Goal: Task Accomplishment & Management: Complete application form

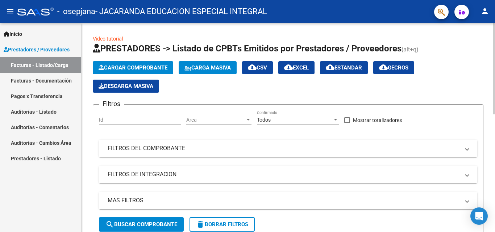
click at [146, 64] on button "Cargar Comprobante" at bounding box center [133, 67] width 80 height 13
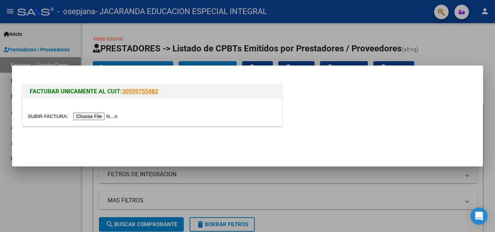
click at [97, 115] on input "file" at bounding box center [74, 117] width 92 height 8
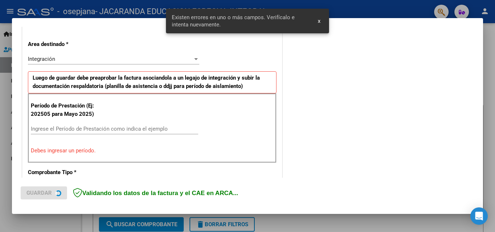
scroll to position [163, 0]
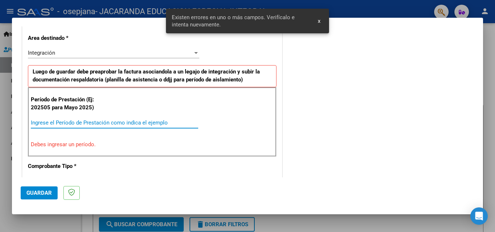
click at [63, 122] on input "Ingrese el Período de Prestación como indica el ejemplo" at bounding box center [114, 122] width 167 height 7
type input "0"
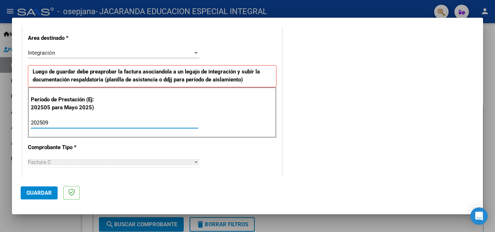
type input "202509"
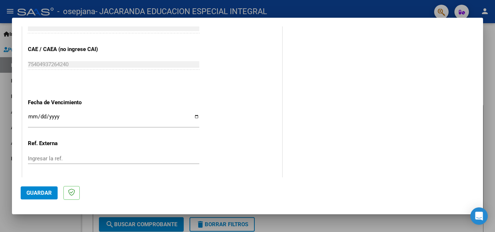
scroll to position [447, 0]
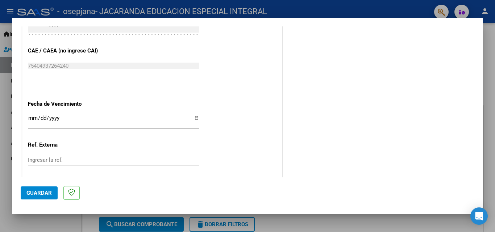
click at [193, 118] on input "Ingresar la fecha" at bounding box center [113, 121] width 171 height 12
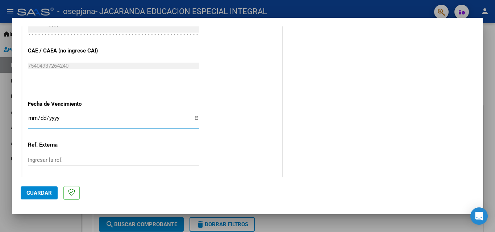
type input "[DATE]"
click at [40, 190] on span "Guardar" at bounding box center [38, 193] width 25 height 7
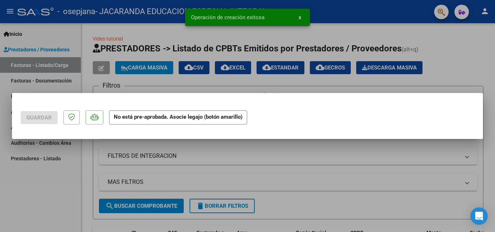
scroll to position [0, 0]
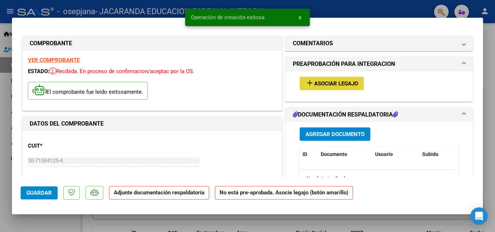
click at [315, 83] on span "Asociar Legajo" at bounding box center [336, 83] width 44 height 7
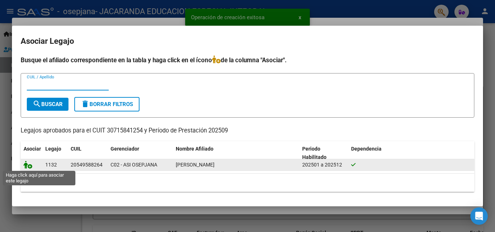
click at [26, 167] on icon at bounding box center [28, 165] width 9 height 8
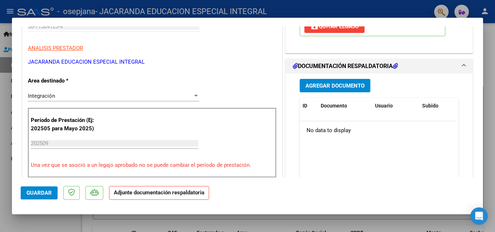
scroll to position [133, 0]
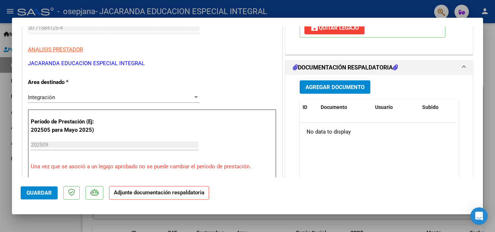
click at [350, 85] on span "Agregar Documento" at bounding box center [334, 87] width 59 height 7
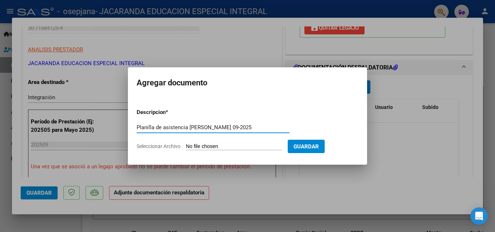
type input "Planilla de asistencia [PERSON_NAME] 09-2025"
click at [201, 144] on input "Seleccionar Archivo" at bounding box center [234, 146] width 96 height 7
click at [214, 149] on input "Seleccionar Archivo" at bounding box center [234, 146] width 96 height 7
click at [203, 150] on input "Seleccionar Archivo" at bounding box center [234, 146] width 96 height 7
type input "C:\fakepath\[PERSON_NAME] Planilla de asistencia [DATE].pdf"
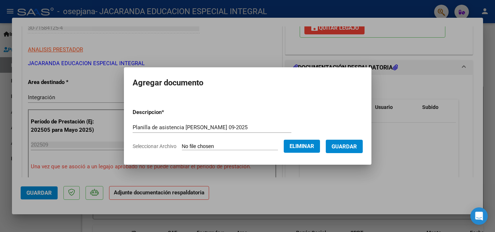
click at [337, 148] on button "Guardar" at bounding box center [343, 146] width 37 height 13
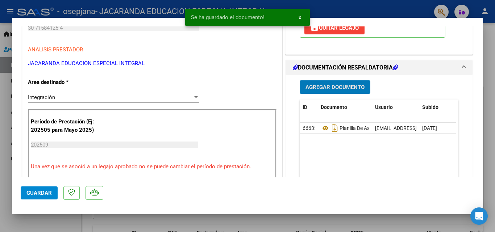
click at [330, 85] on span "Agregar Documento" at bounding box center [334, 87] width 59 height 7
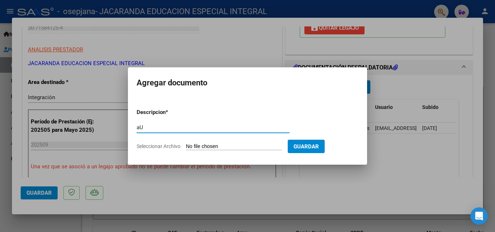
type input "a"
type input "Autorización [PERSON_NAME]"
drag, startPoint x: 175, startPoint y: 127, endPoint x: 301, endPoint y: 105, distance: 127.8
click at [301, 105] on form "Descripcion * Autorización [PERSON_NAME] Escriba aquí una descripcion Seleccion…" at bounding box center [247, 129] width 222 height 53
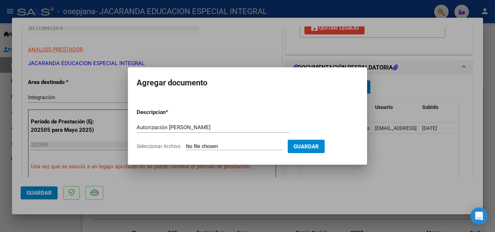
click at [244, 144] on input "Seleccionar Archivo" at bounding box center [234, 146] width 96 height 7
click at [438, 150] on div at bounding box center [247, 116] width 495 height 232
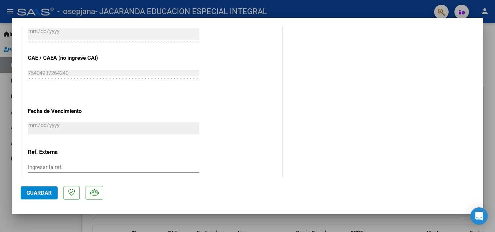
scroll to position [497, 0]
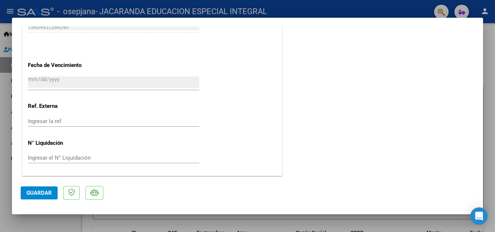
click at [37, 192] on span "Guardar" at bounding box center [38, 193] width 25 height 7
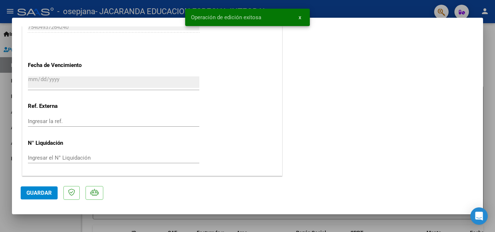
click at [303, 14] on button "x" at bounding box center [300, 17] width 14 height 13
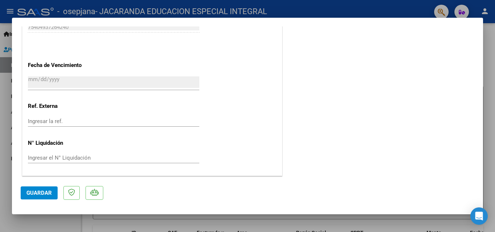
click at [39, 190] on span "Guardar" at bounding box center [38, 193] width 25 height 7
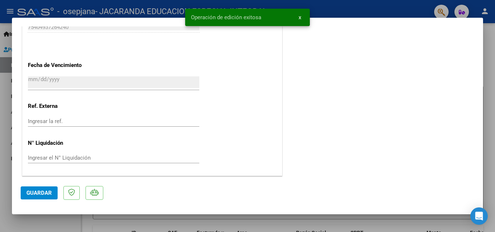
click at [494, 101] on div at bounding box center [247, 116] width 495 height 232
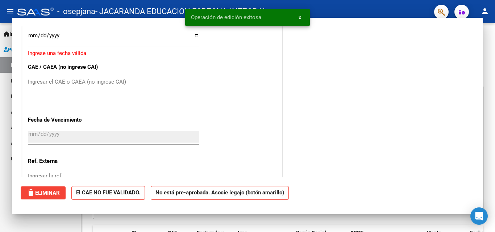
scroll to position [0, 0]
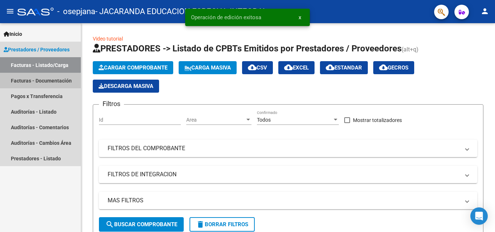
click at [28, 83] on link "Facturas - Documentación" at bounding box center [40, 81] width 81 height 16
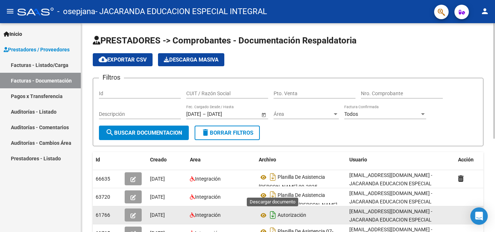
click at [271, 214] on icon "Descargar documento" at bounding box center [272, 215] width 9 height 12
click at [494, 38] on div at bounding box center [494, 80] width 2 height 115
click at [45, 83] on link "Facturas - Documentación" at bounding box center [40, 81] width 81 height 16
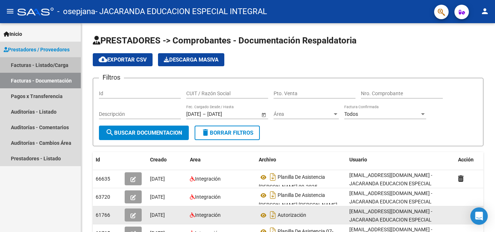
click at [39, 68] on link "Facturas - Listado/Carga" at bounding box center [40, 65] width 81 height 16
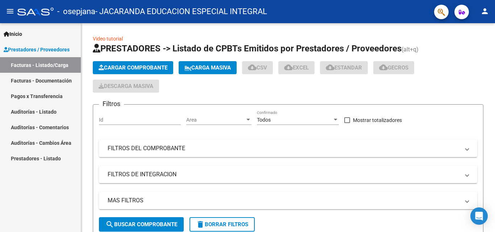
click at [34, 80] on link "Facturas - Documentación" at bounding box center [40, 81] width 81 height 16
